Goal: Task Accomplishment & Management: Manage account settings

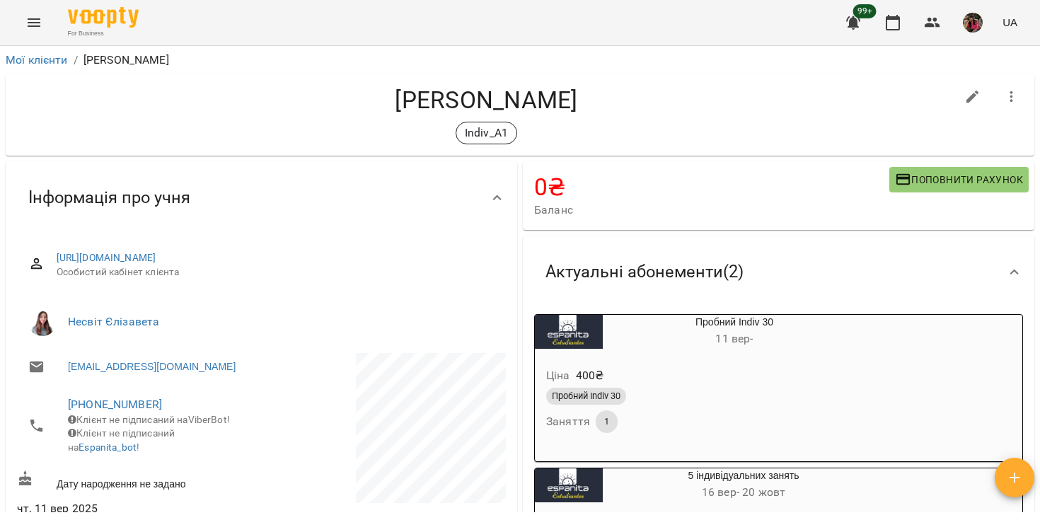
click at [22, 55] on link "Мої клієнти" at bounding box center [37, 59] width 62 height 13
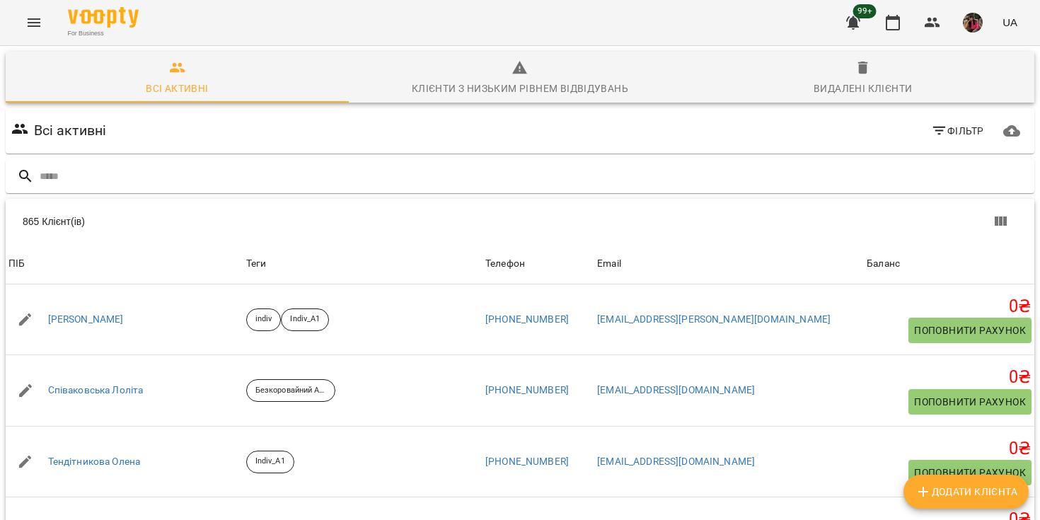
click at [962, 127] on span "Фільтр" at bounding box center [957, 130] width 53 height 17
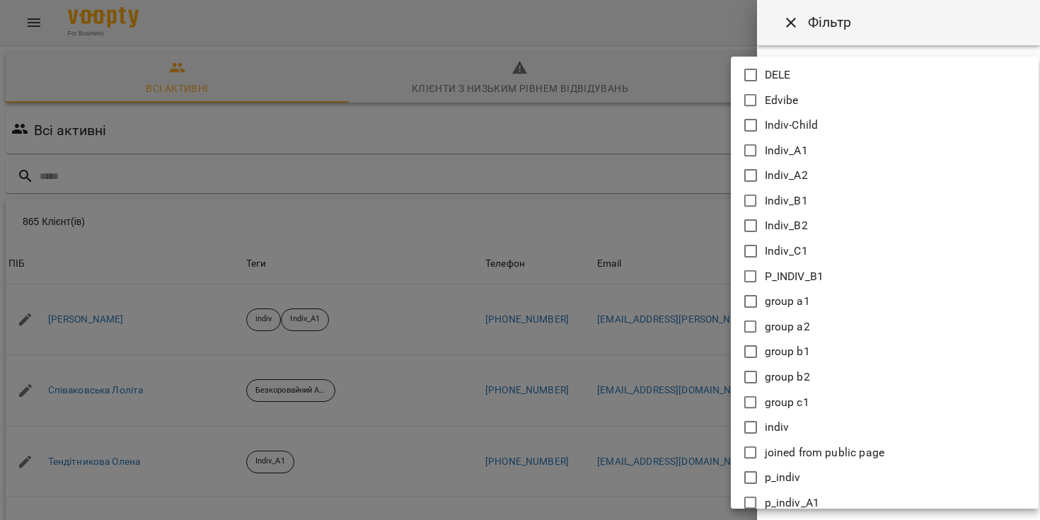
click at [897, 122] on body "For Business 99+ UA Всі активні Клієнти з низьким рівнем відвідувань Видалені к…" at bounding box center [520, 368] width 1040 height 737
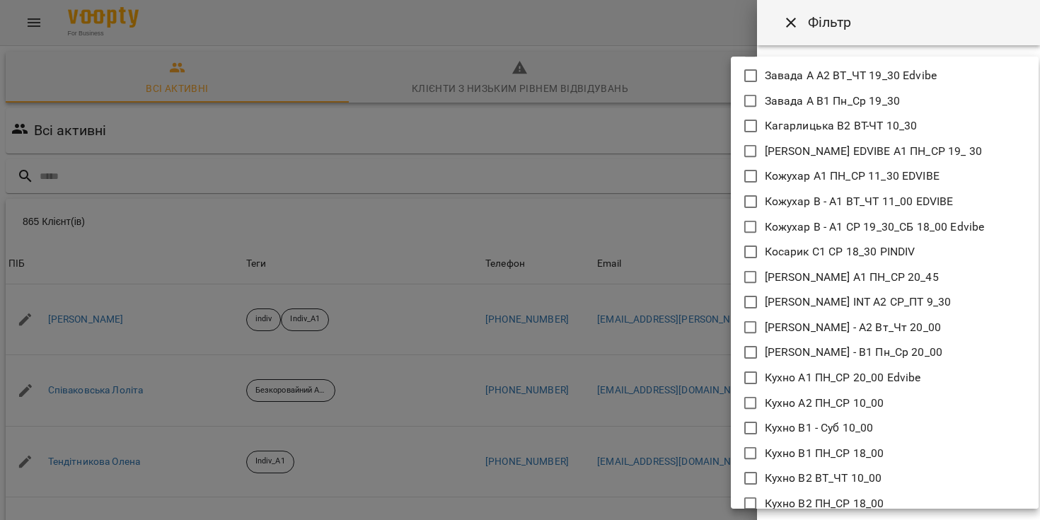
scroll to position [835, 0]
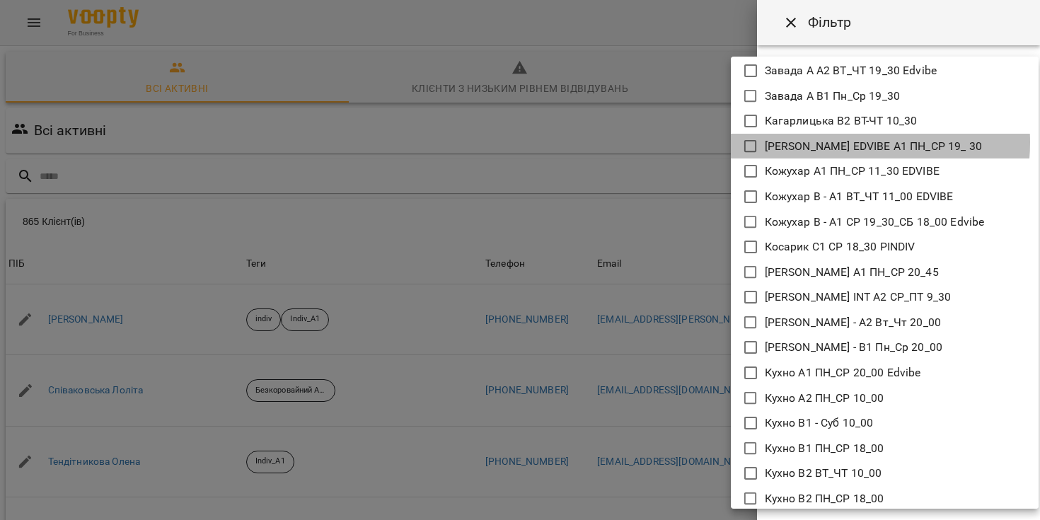
click at [835, 142] on p "[PERSON_NAME] EDVIBE А1 ПН_СР 19_ 30" at bounding box center [873, 146] width 217 height 17
type input "**********"
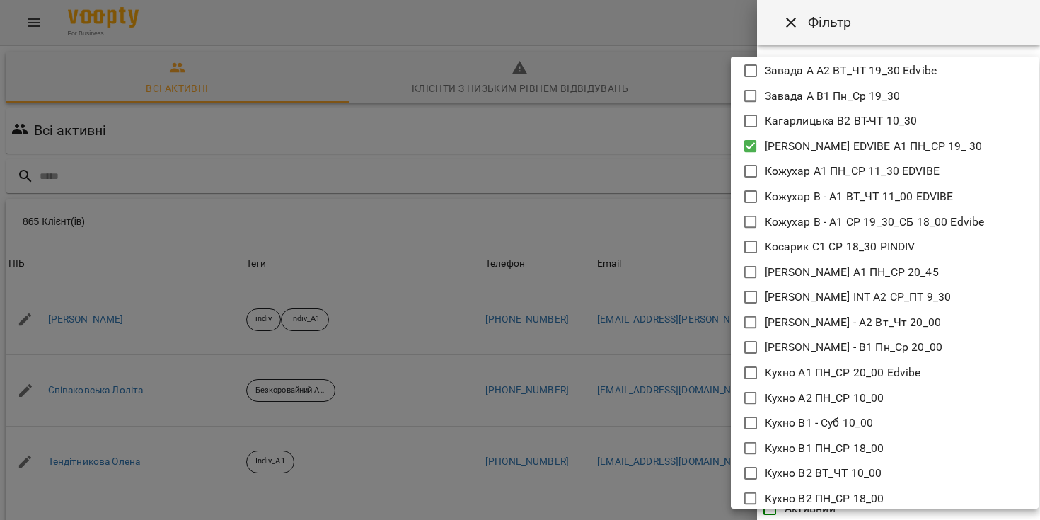
click at [688, 127] on div at bounding box center [520, 260] width 1040 height 520
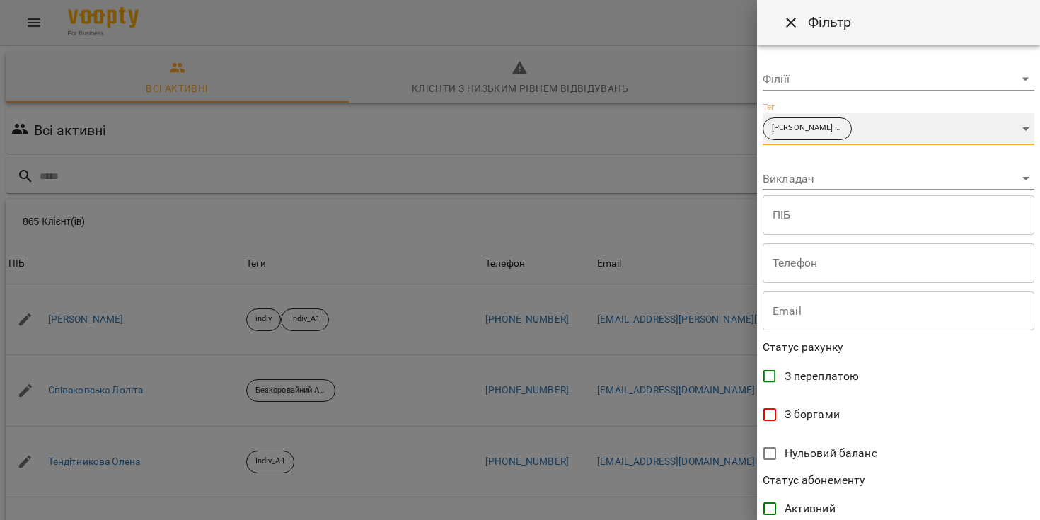
scroll to position [277, 0]
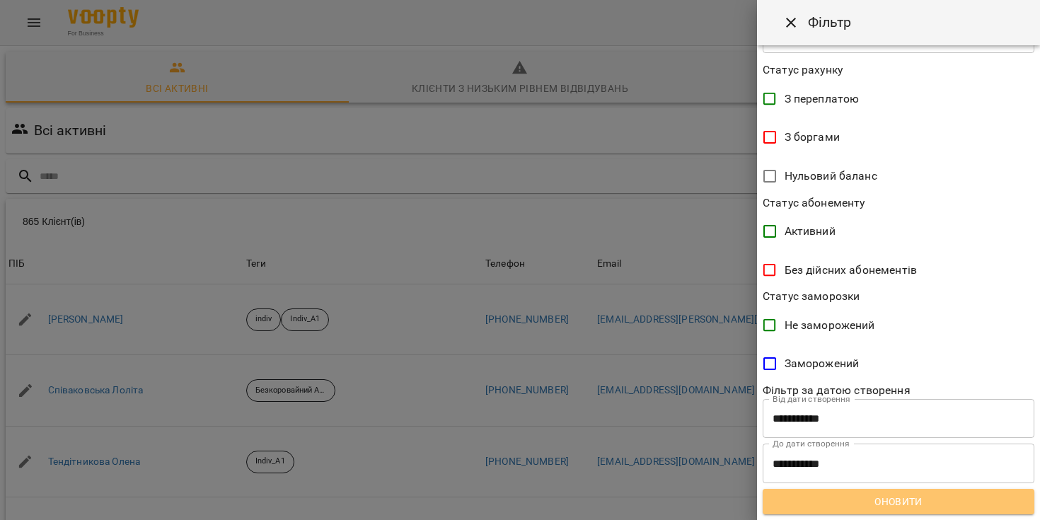
click at [830, 510] on span "Оновити" at bounding box center [898, 501] width 249 height 17
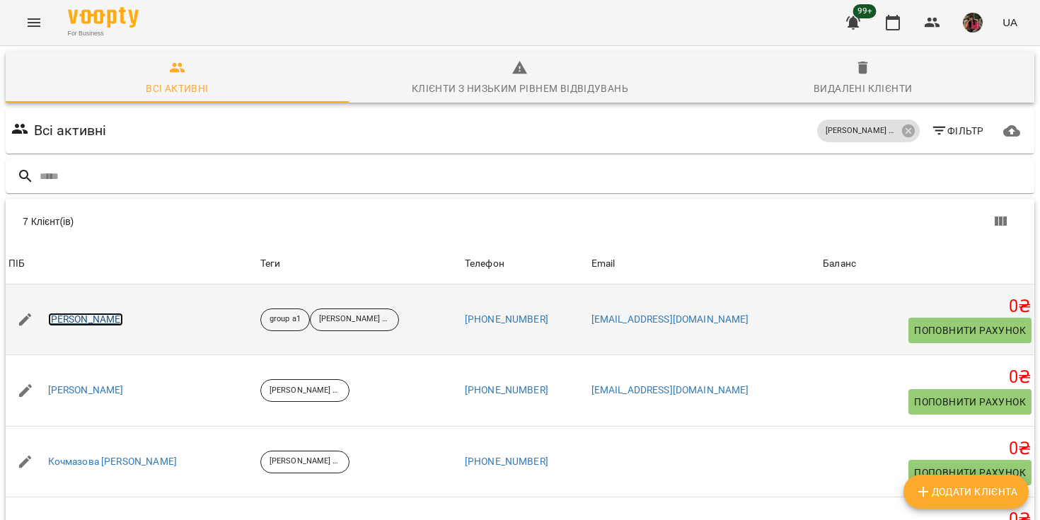
click at [106, 318] on link "[PERSON_NAME]" at bounding box center [86, 320] width 76 height 14
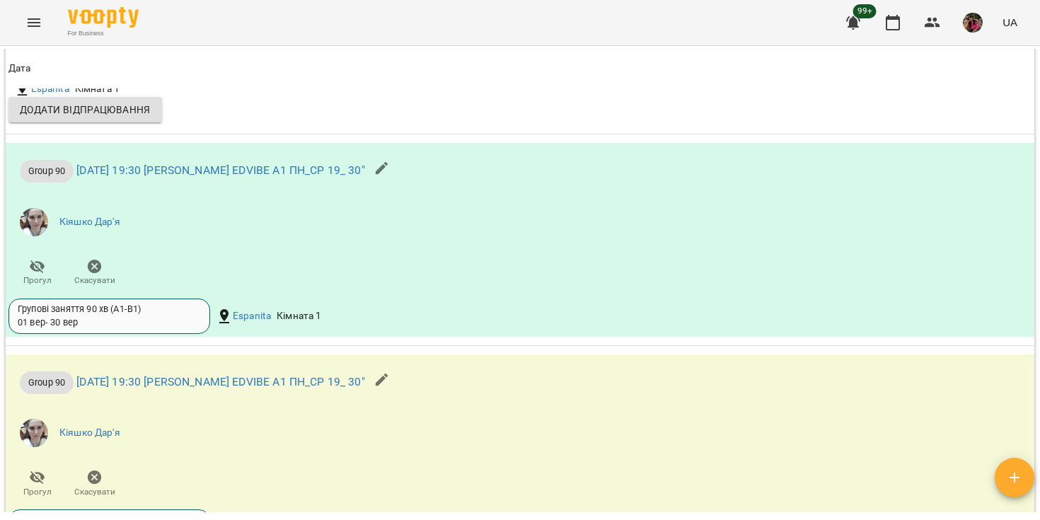
scroll to position [1241, 0]
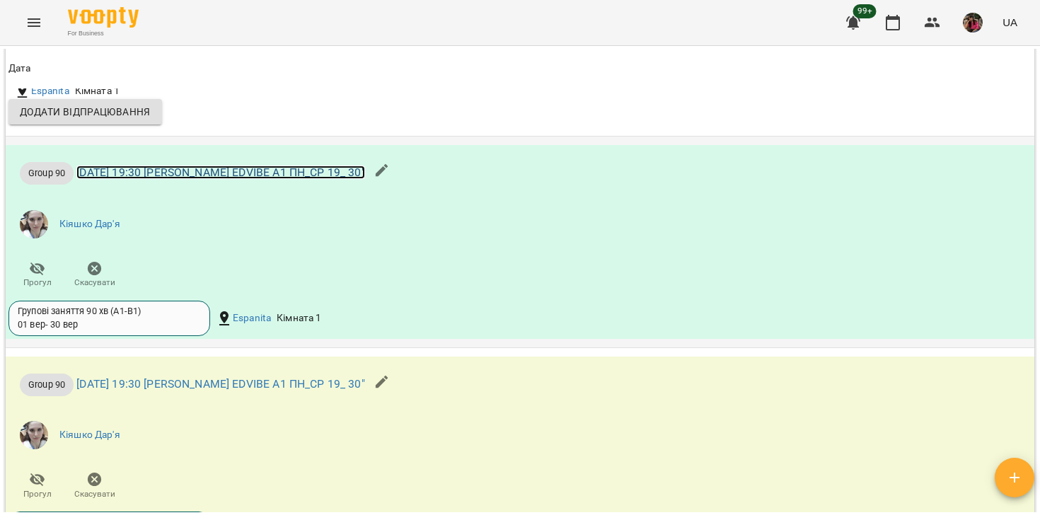
click at [299, 178] on link "[DATE] 19:30 [PERSON_NAME] EDVIBE А1 ПН_СР 19_ 30"" at bounding box center [220, 172] width 288 height 13
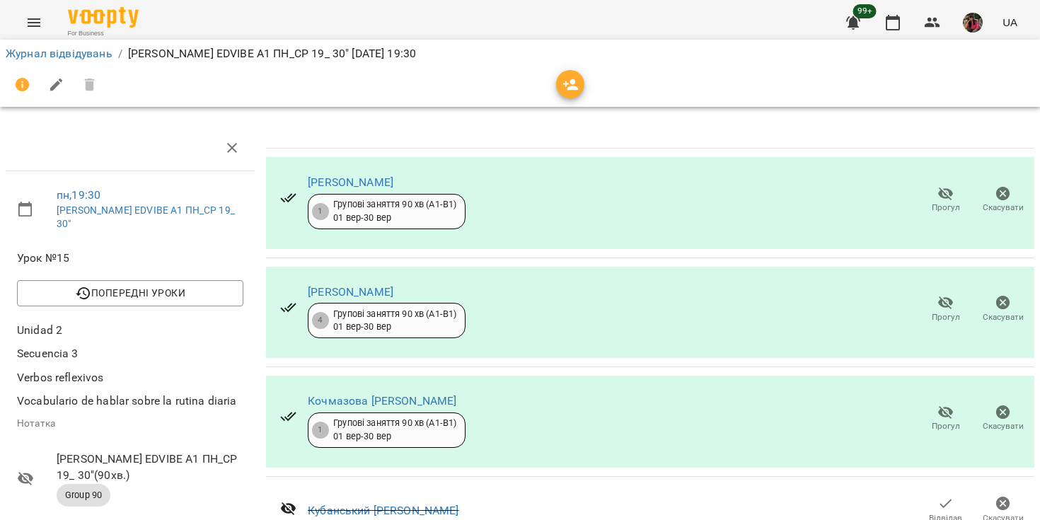
scroll to position [4, 0]
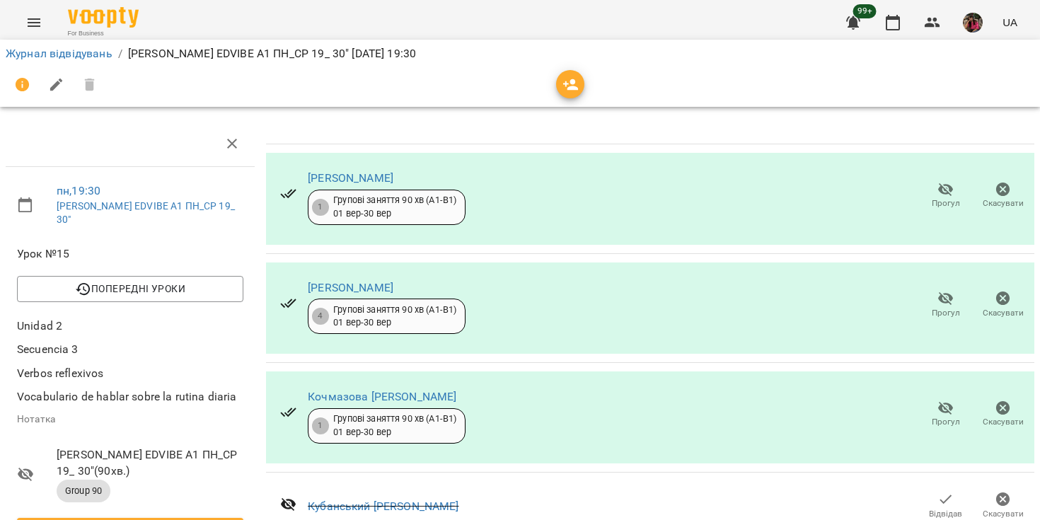
click at [34, 21] on icon "Menu" at bounding box center [33, 22] width 17 height 17
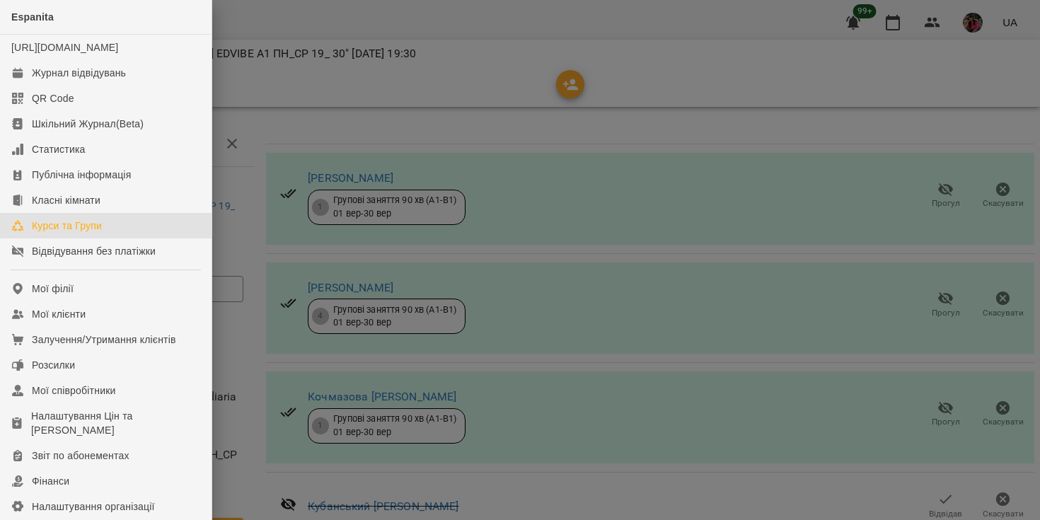
click at [58, 238] on link "Курси та Групи" at bounding box center [106, 225] width 212 height 25
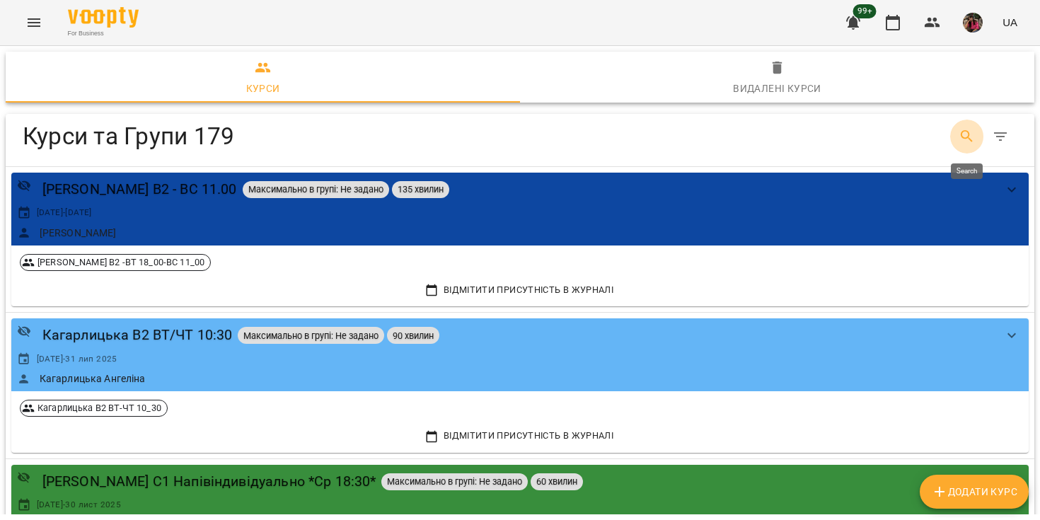
click at [955, 137] on button "Search" at bounding box center [967, 137] width 34 height 34
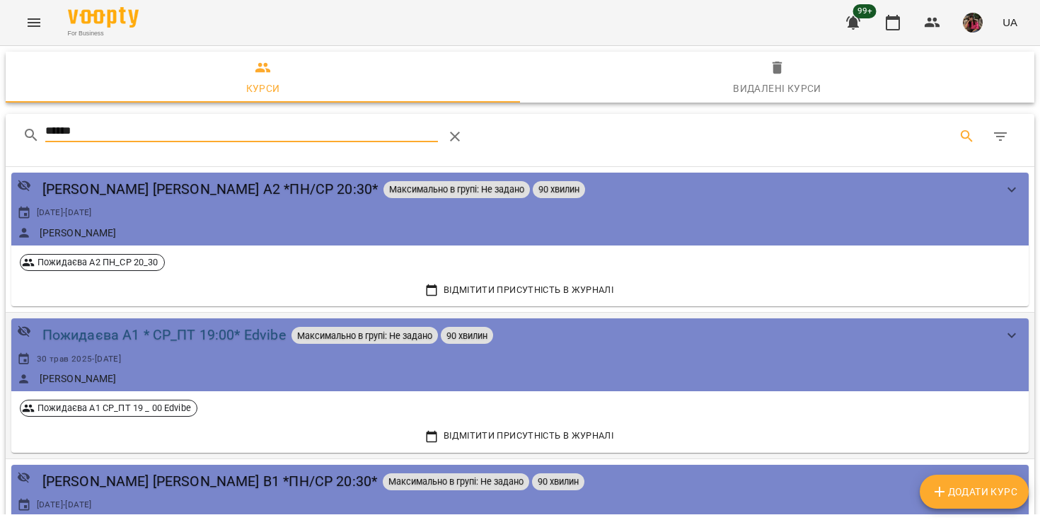
type input "******"
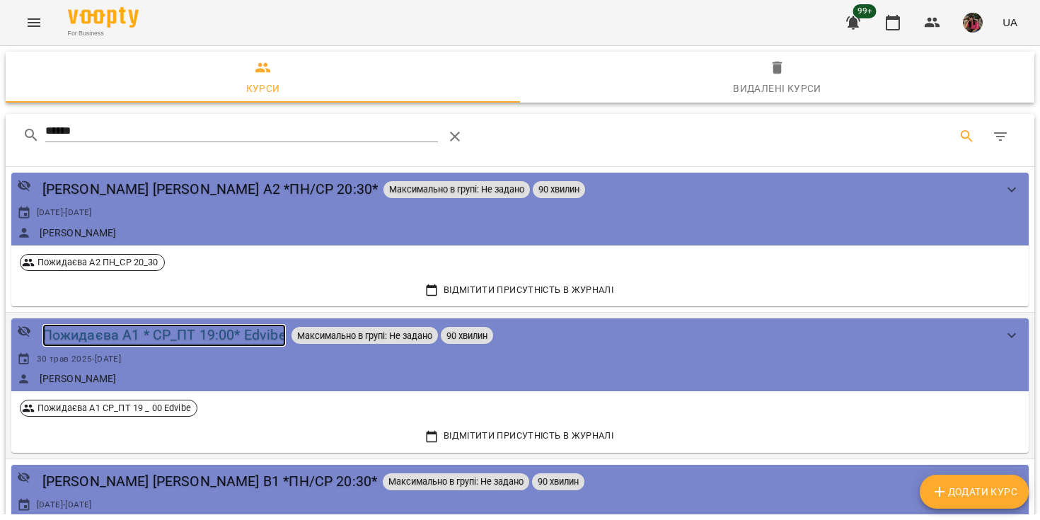
click at [185, 339] on div "Пожидаєва А1 * СР_ПТ 19:00* Edvibe" at bounding box center [163, 335] width 243 height 22
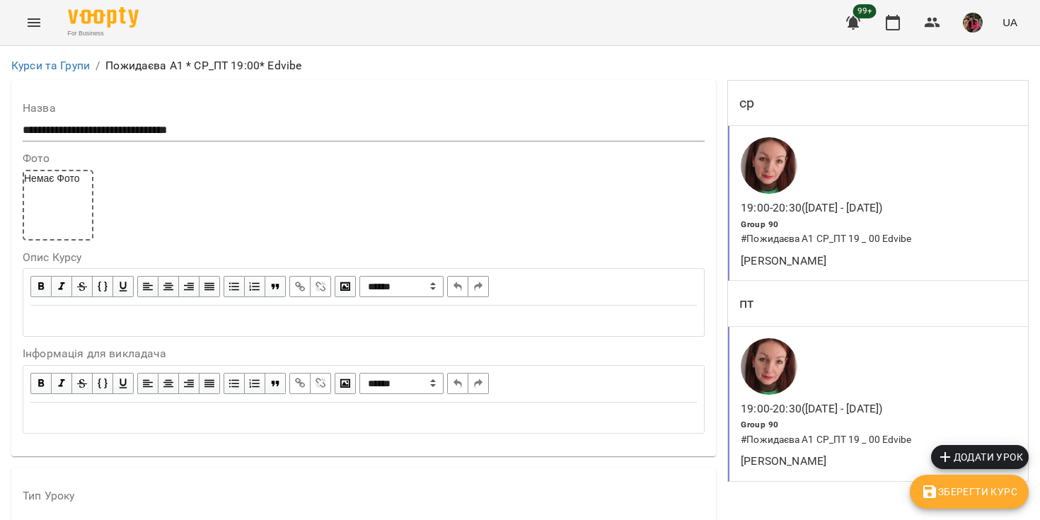
scroll to position [1458, 0]
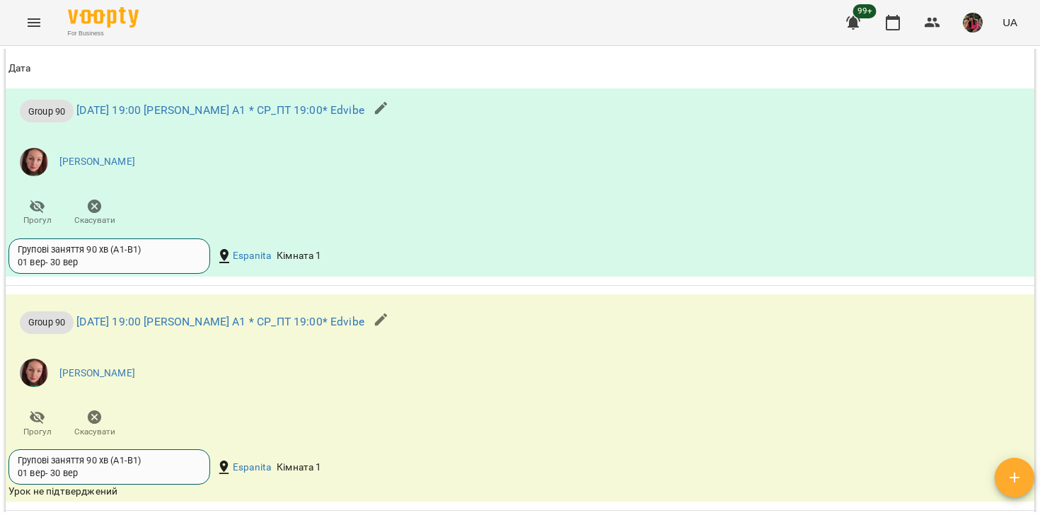
scroll to position [1293, 0]
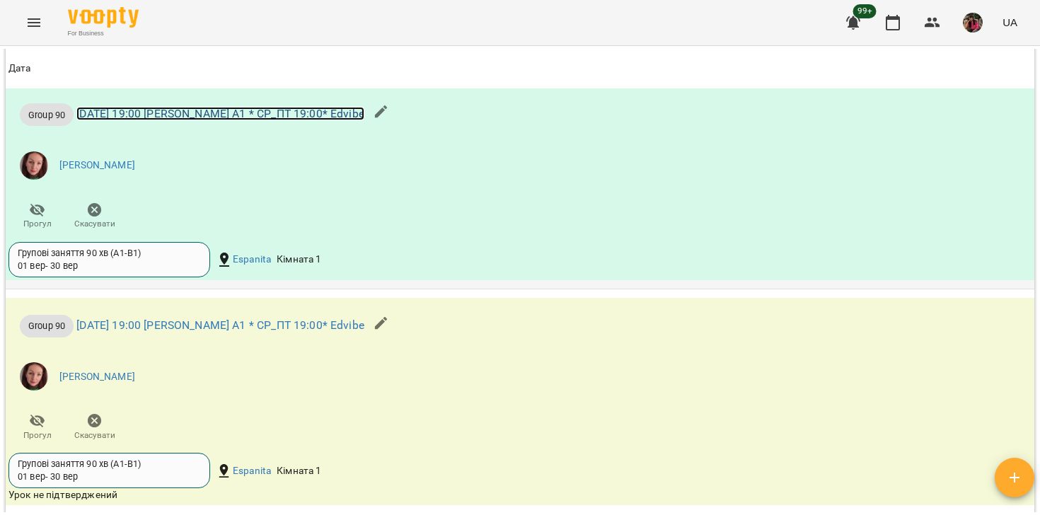
click at [263, 120] on link "[DATE] 19:00 [PERSON_NAME] А1 * СР_ПТ 19:00* Edvibe" at bounding box center [220, 113] width 288 height 13
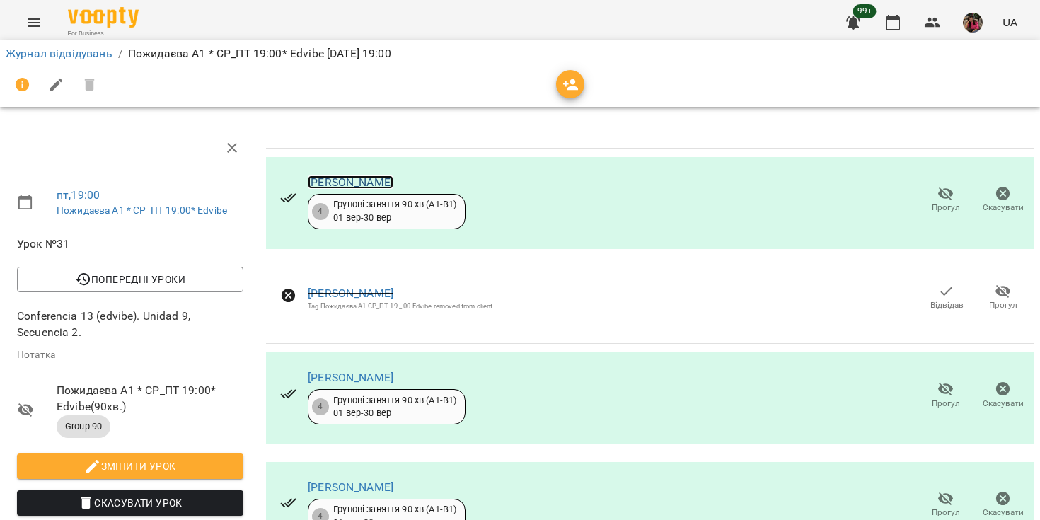
click at [391, 182] on link "[PERSON_NAME]" at bounding box center [351, 182] width 86 height 13
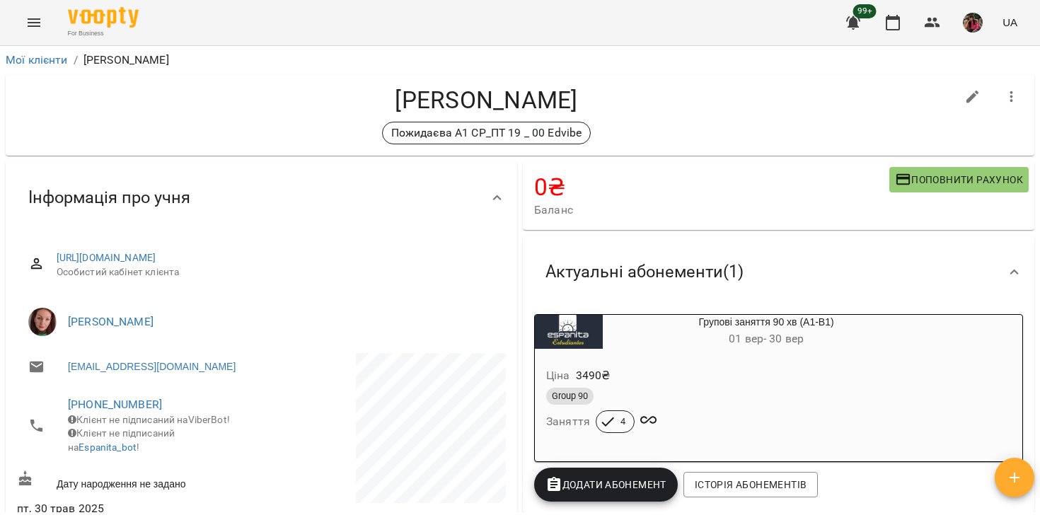
click at [33, 17] on icon "Menu" at bounding box center [33, 22] width 17 height 17
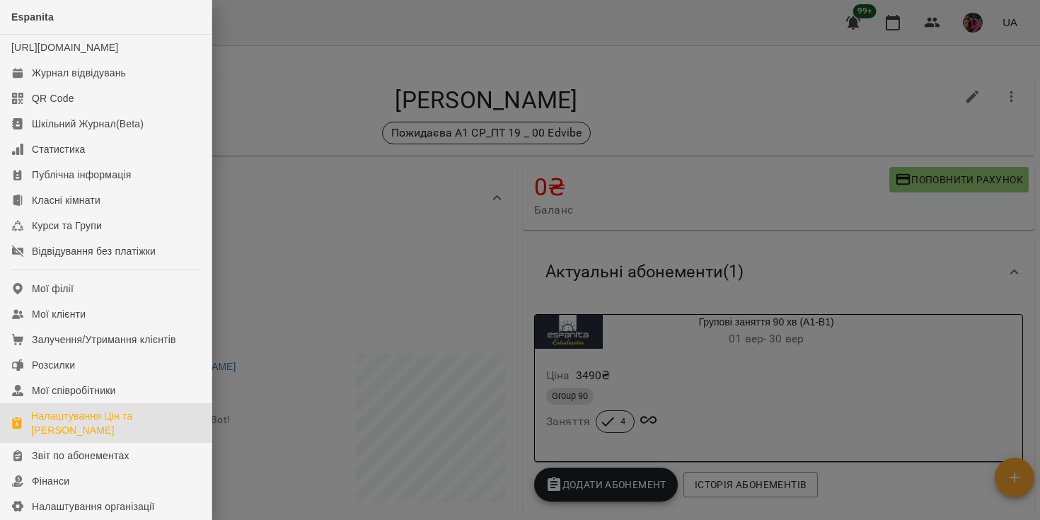
click at [75, 435] on div "Налаштування Цін та [PERSON_NAME]" at bounding box center [115, 423] width 169 height 28
